Goal: Check status

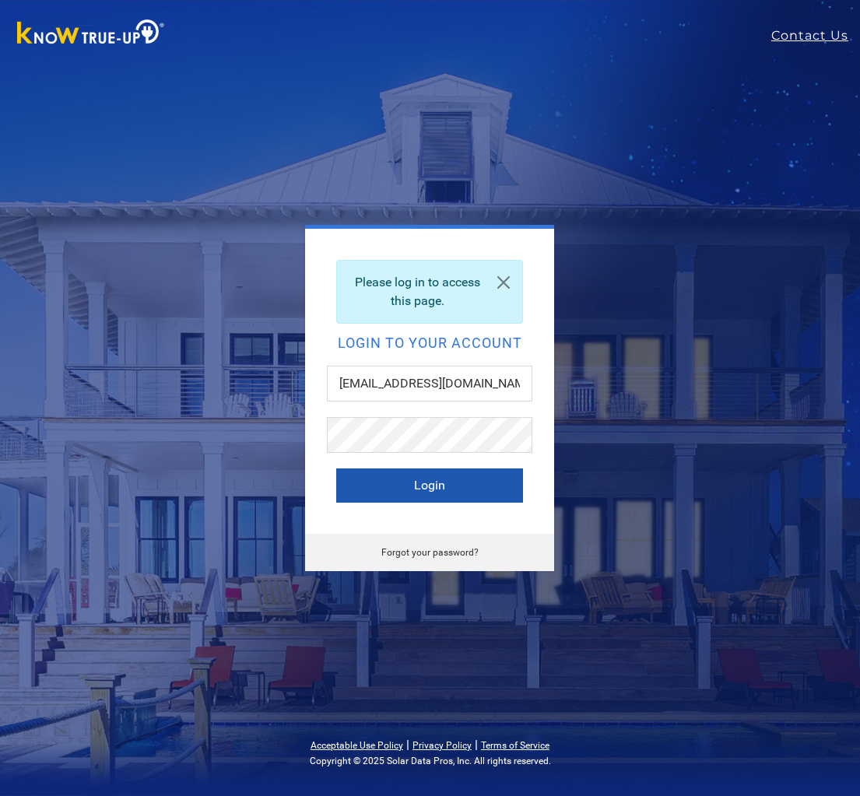
click at [424, 482] on button "Login" at bounding box center [429, 485] width 187 height 34
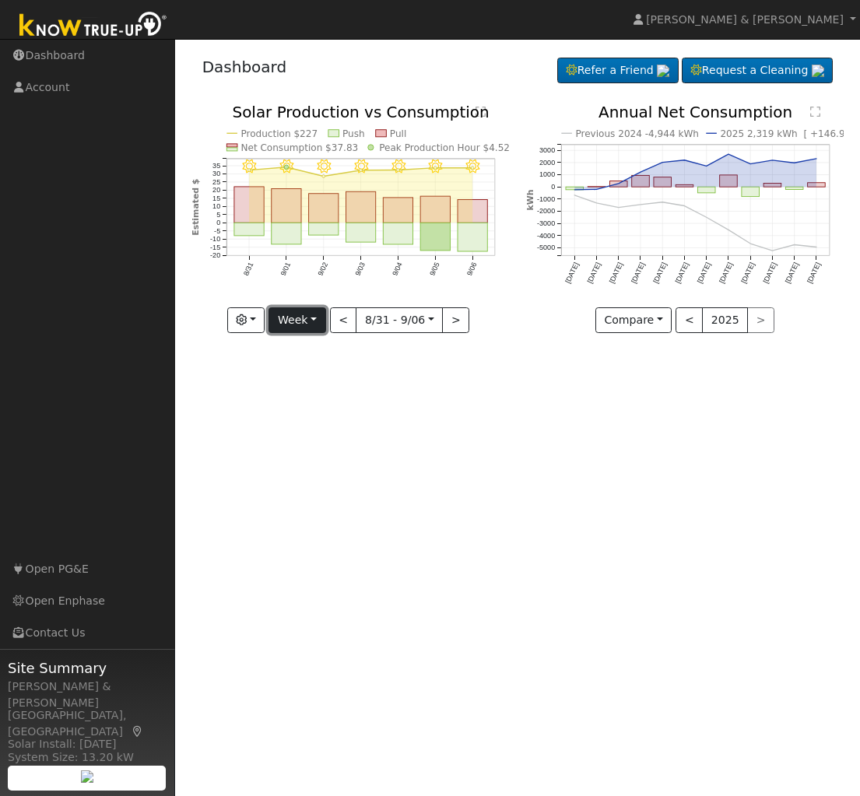
click at [319, 319] on button "Week" at bounding box center [296, 320] width 57 height 26
click at [306, 389] on link "Month" at bounding box center [323, 396] width 108 height 22
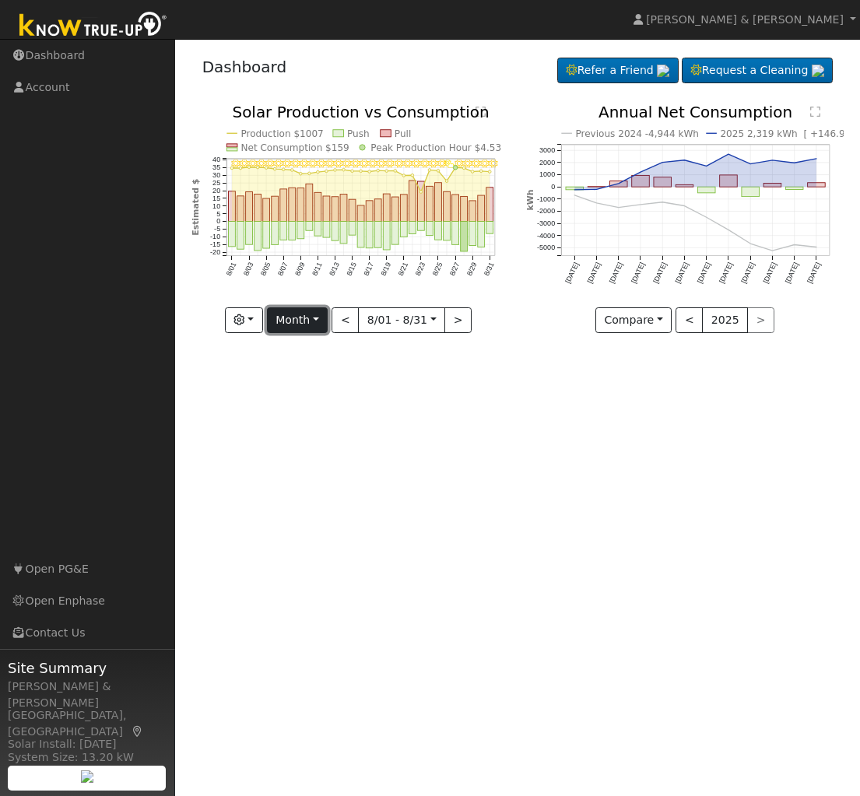
click at [311, 321] on button "Month" at bounding box center [297, 320] width 61 height 26
click at [317, 419] on link "Year" at bounding box center [322, 418] width 108 height 22
type input "[DATE]"
